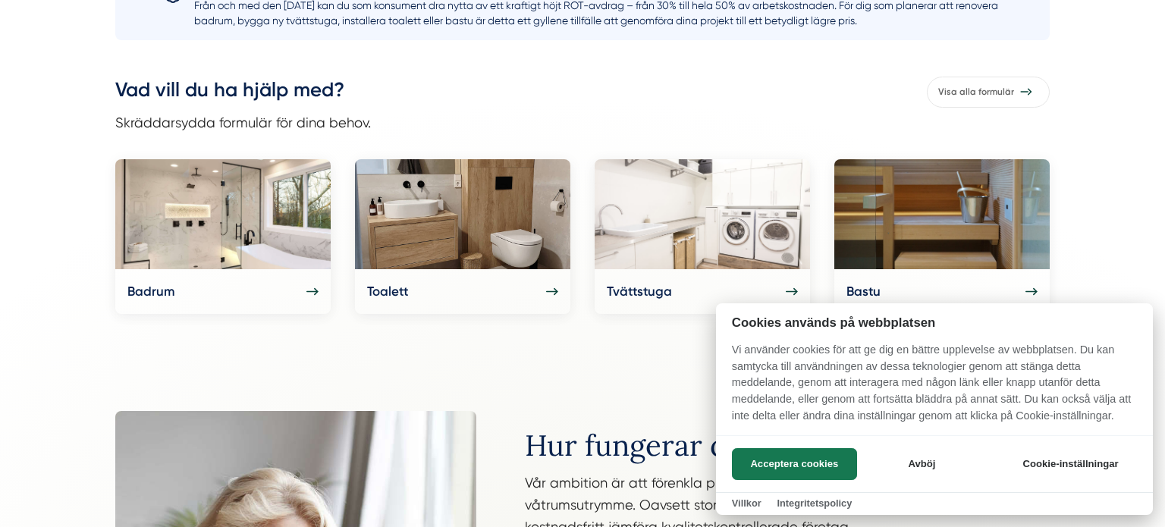
click at [172, 266] on div at bounding box center [582, 263] width 1165 height 527
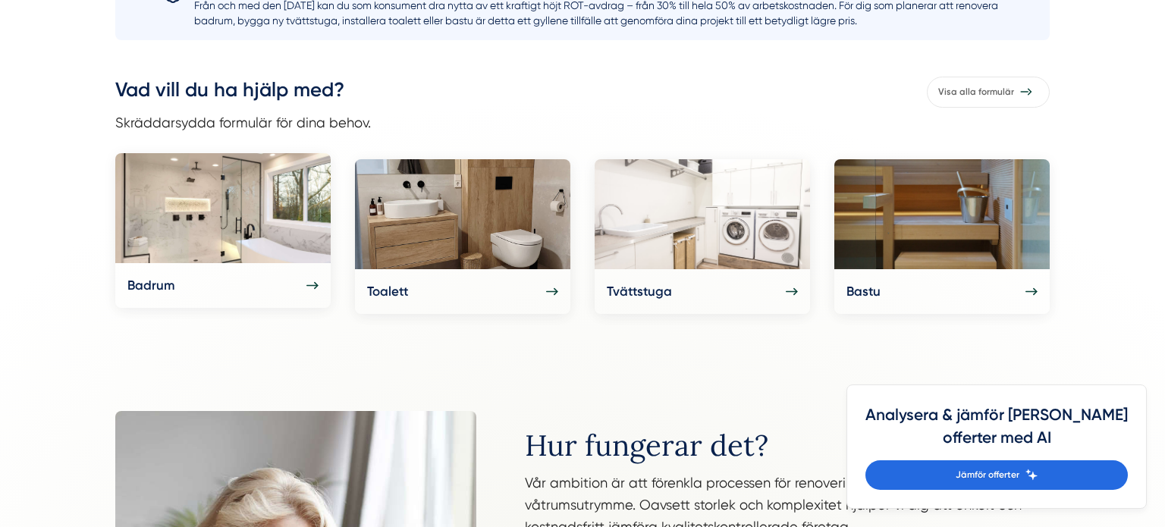
click at [247, 283] on div "Badrum" at bounding box center [222, 285] width 191 height 20
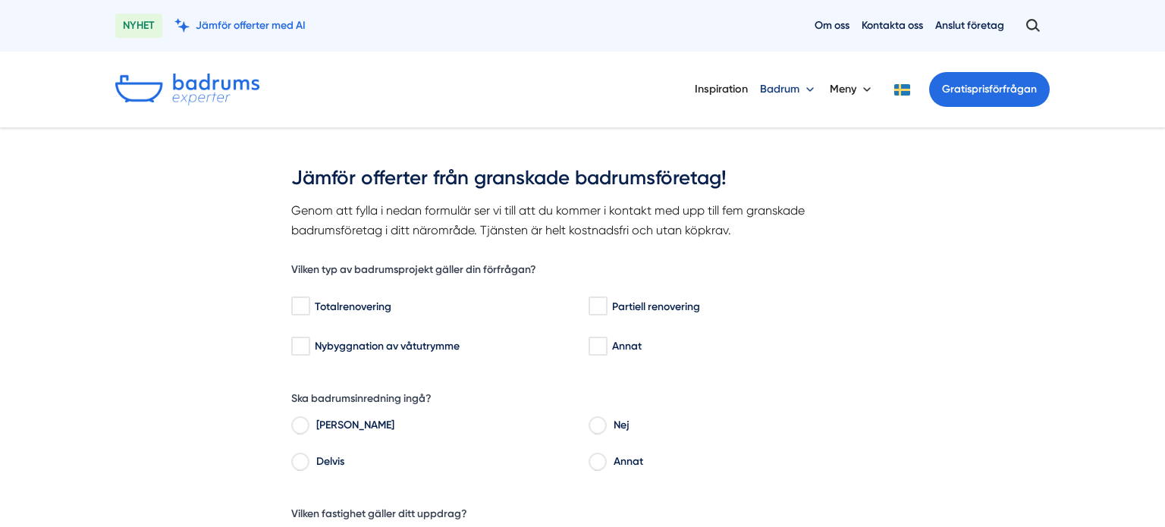
click at [799, 85] on button "Badrum" at bounding box center [789, 89] width 58 height 39
